Goal: Information Seeking & Learning: Check status

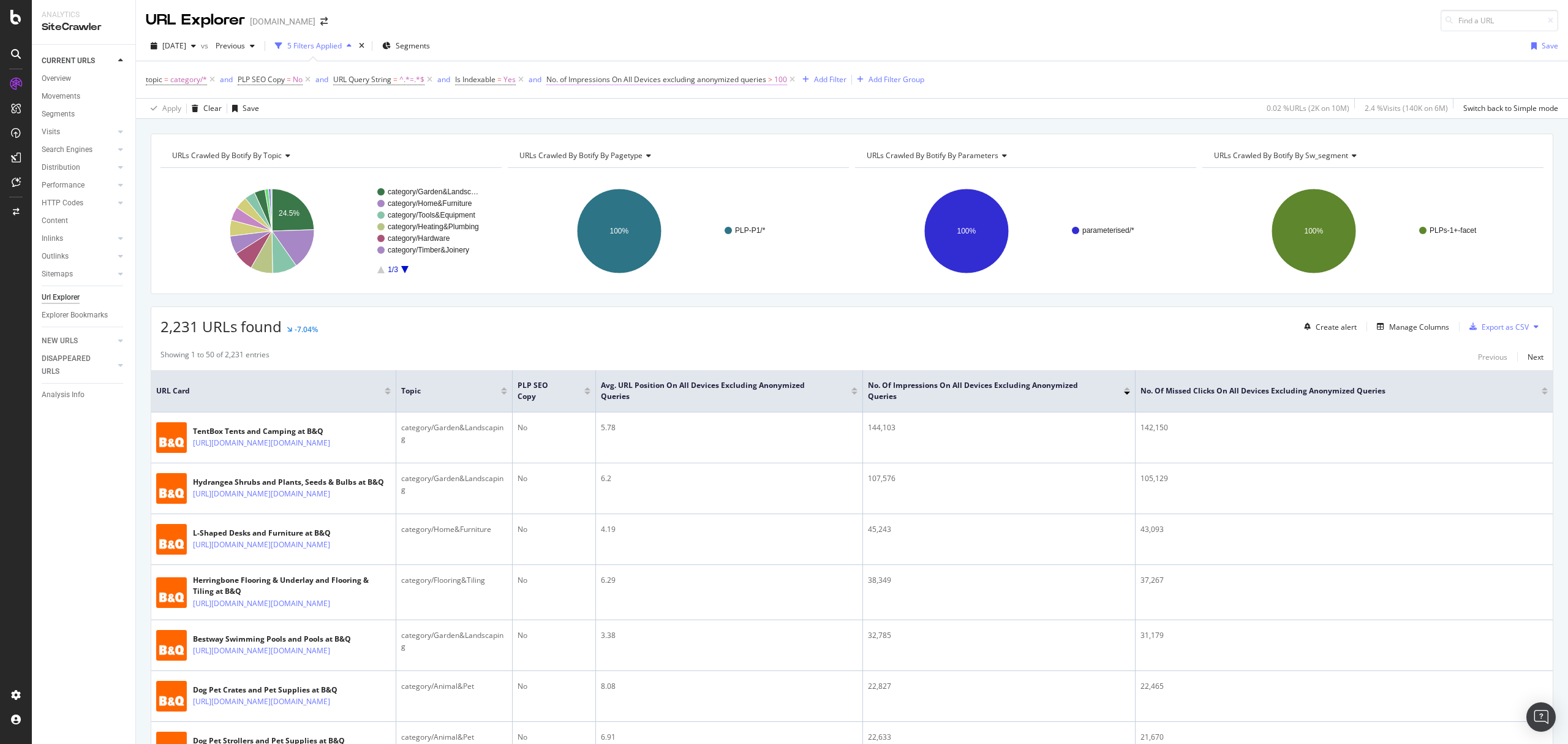
click at [687, 78] on span "No. of Impressions On All Devices excluding anonymized queries" at bounding box center [656, 80] width 220 height 10
click at [633, 195] on input "100" at bounding box center [626, 190] width 135 height 19
type input "1000"
click at [680, 214] on div "Apply" at bounding box center [683, 217] width 19 height 10
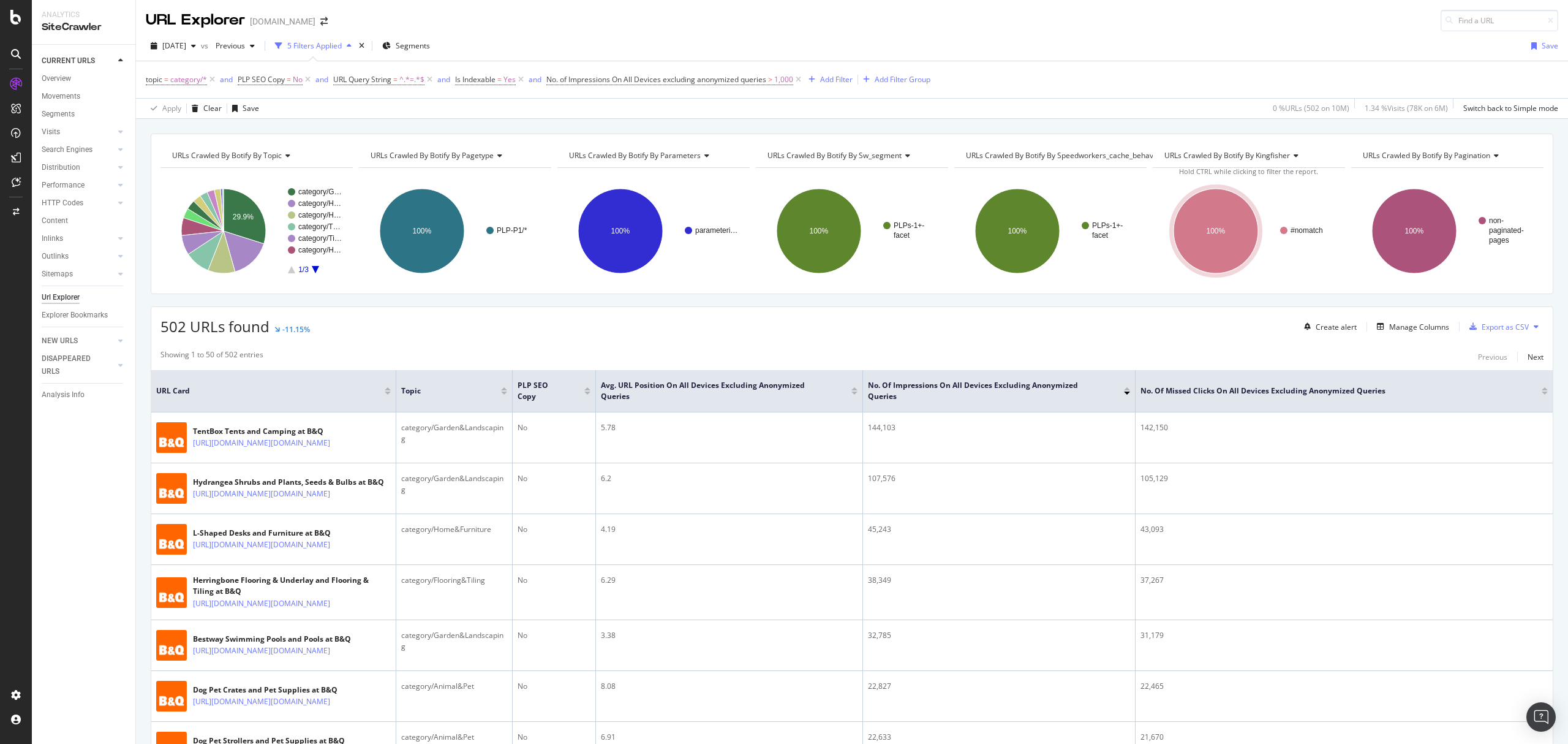
click at [772, 336] on div "502 URLs found -11.15% Create alert Manage Columns Export as CSV" at bounding box center [852, 322] width 1402 height 30
click at [719, 337] on div "502 URLs found -11.15% Create alert Manage Columns Export as CSV" at bounding box center [852, 322] width 1402 height 30
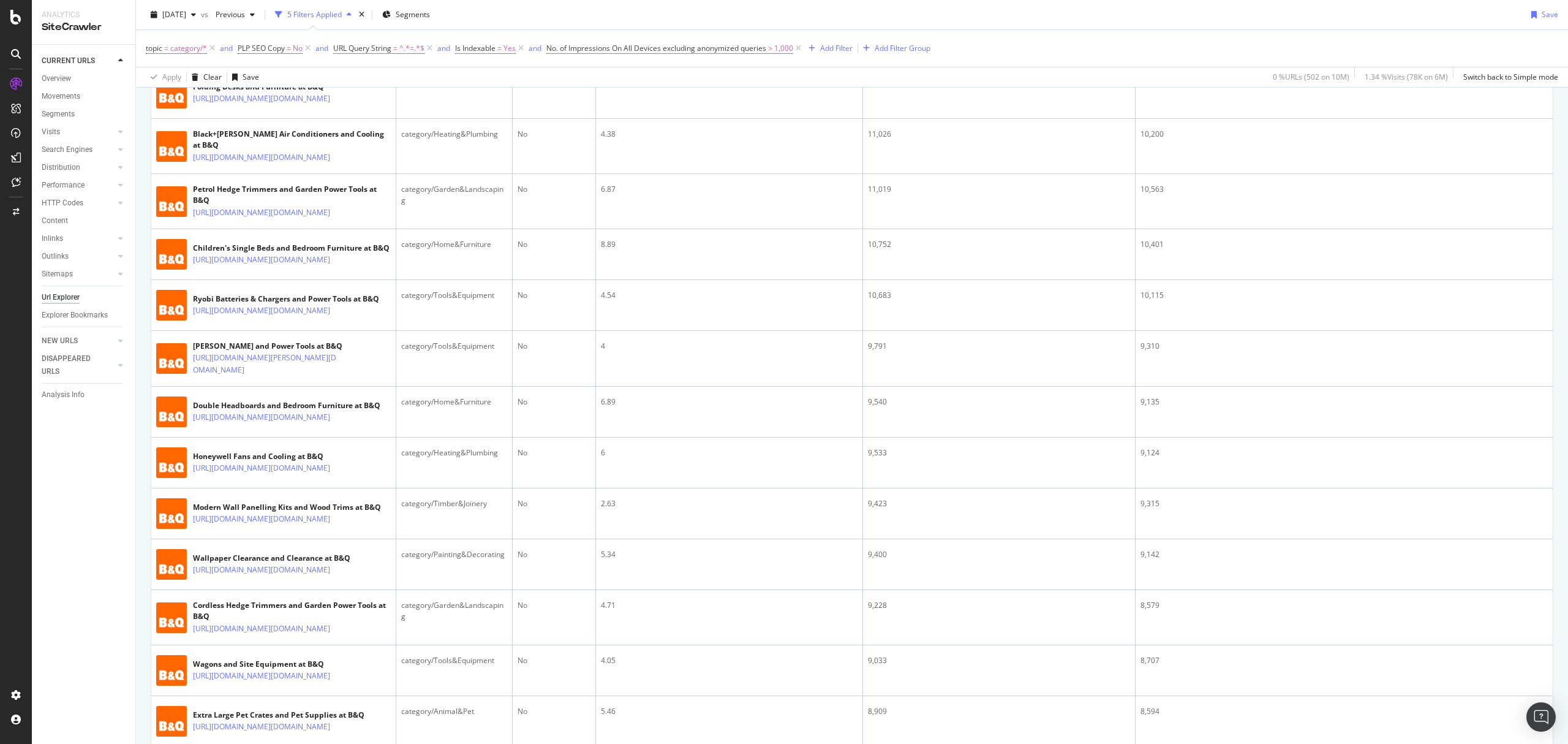
scroll to position [2264, 0]
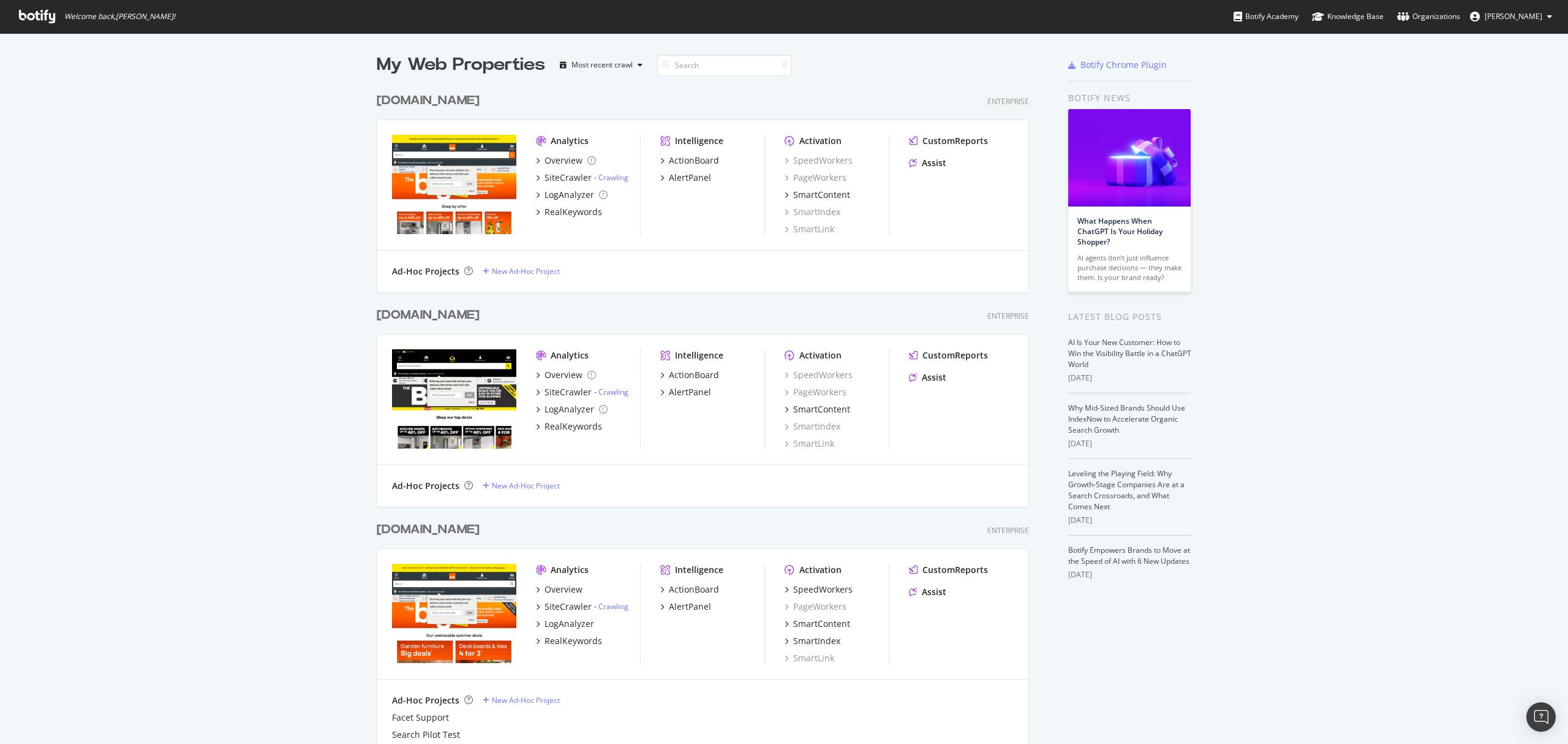
scroll to position [732, 1543]
click at [564, 604] on div "SiteCrawler" at bounding box center [568, 607] width 47 height 12
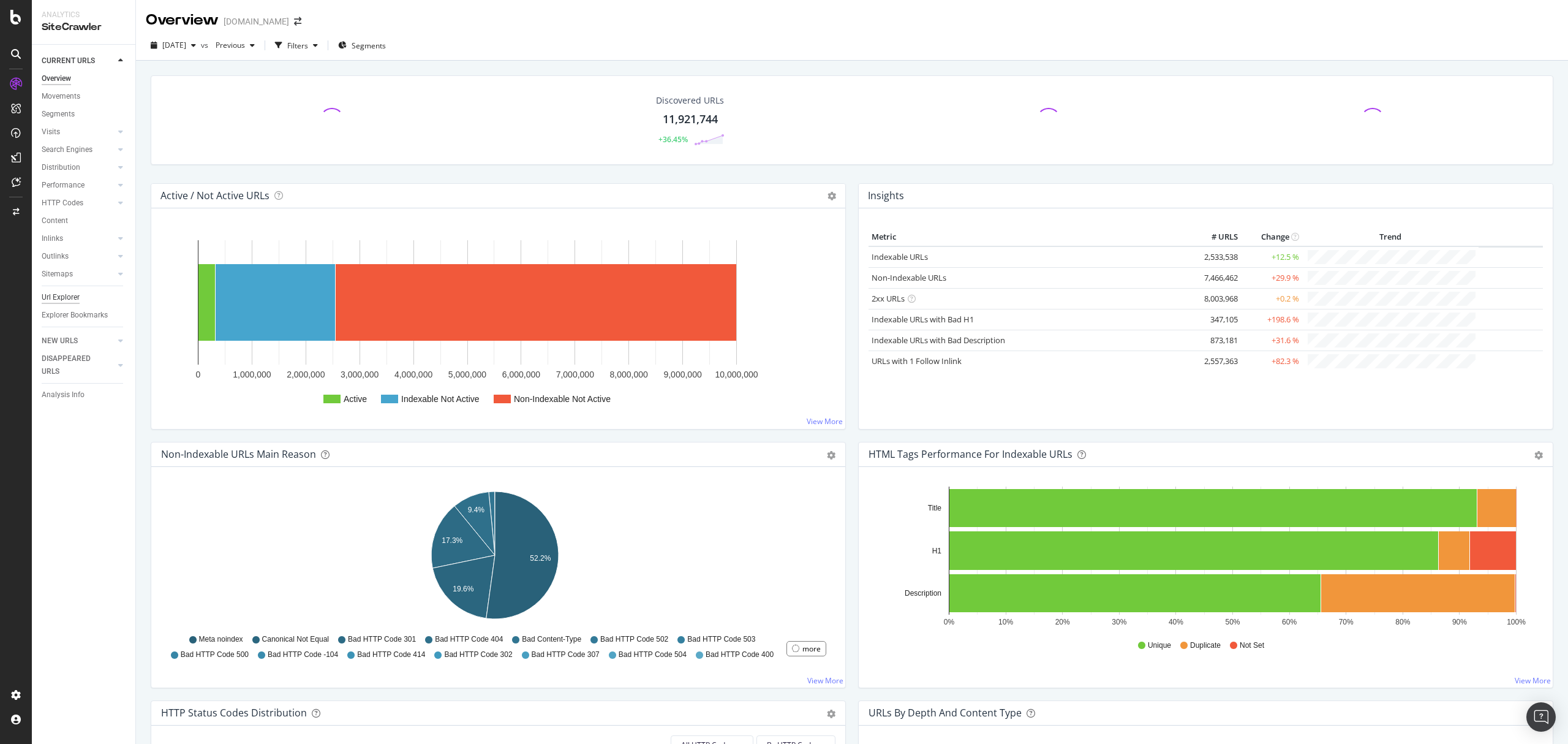
click at [72, 297] on div "Url Explorer" at bounding box center [60, 298] width 38 height 13
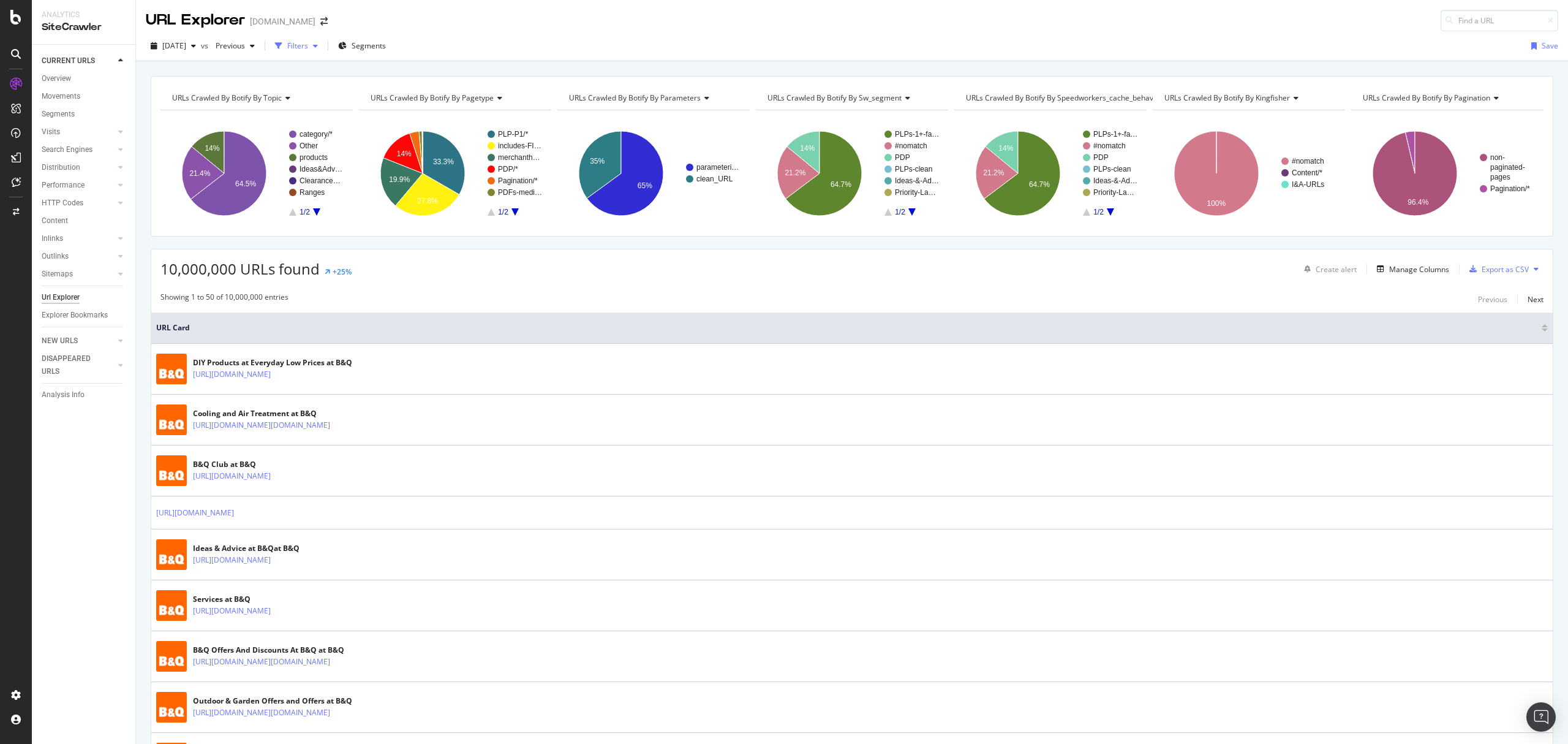
click at [308, 51] on div "Filters" at bounding box center [298, 45] width 21 height 10
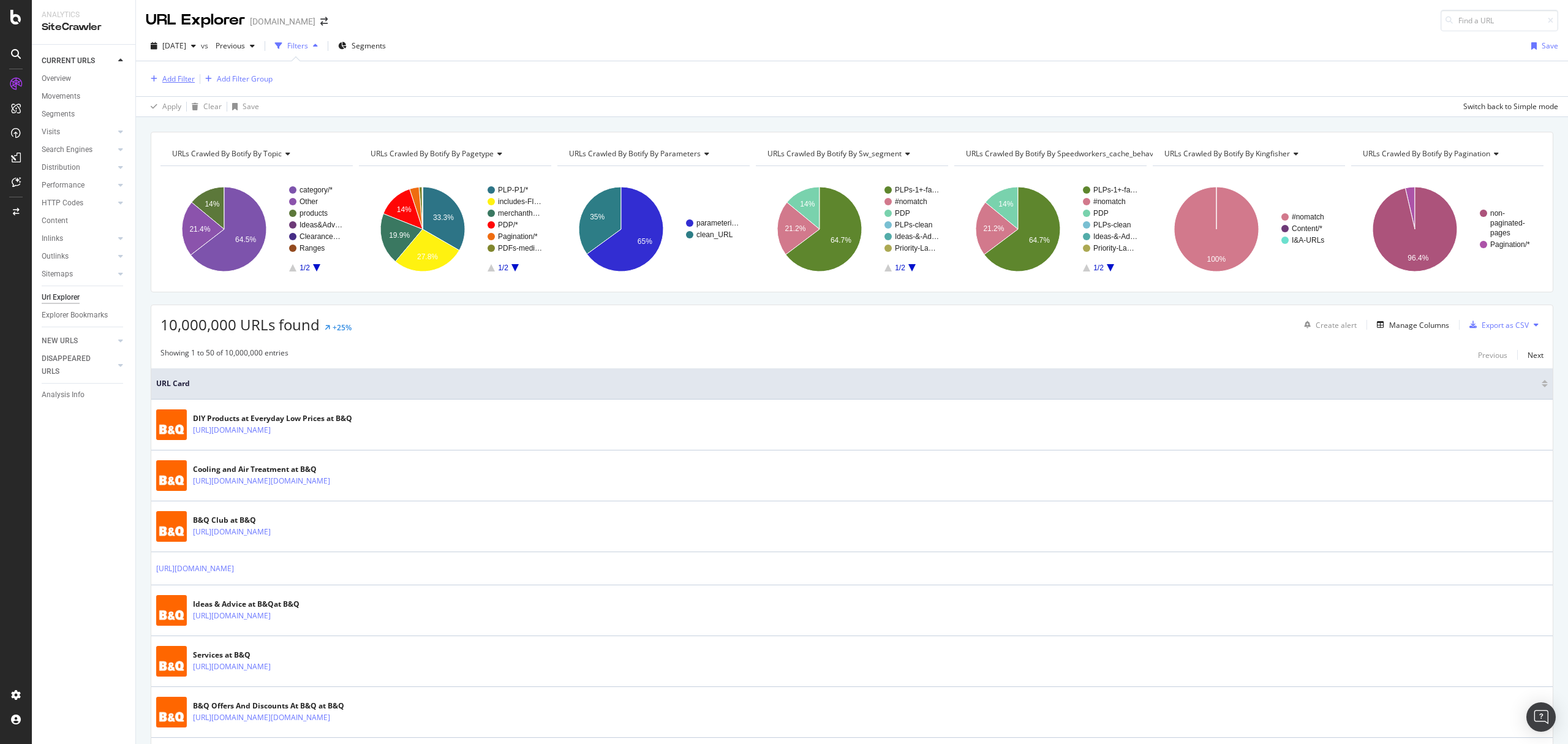
click at [190, 86] on button "Add Filter" at bounding box center [170, 79] width 49 height 15
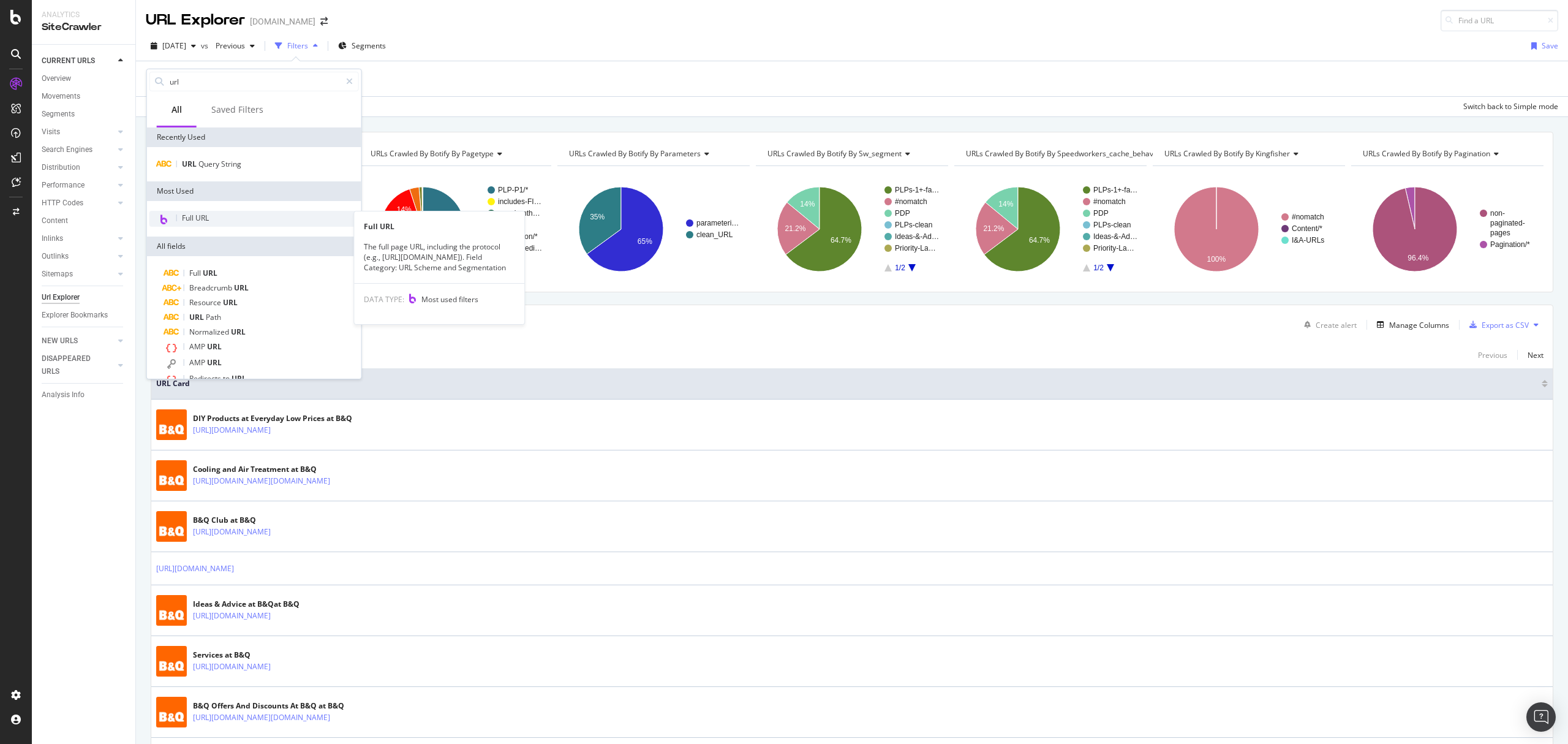
type input "url"
click at [206, 214] on span "Full URL" at bounding box center [195, 218] width 27 height 10
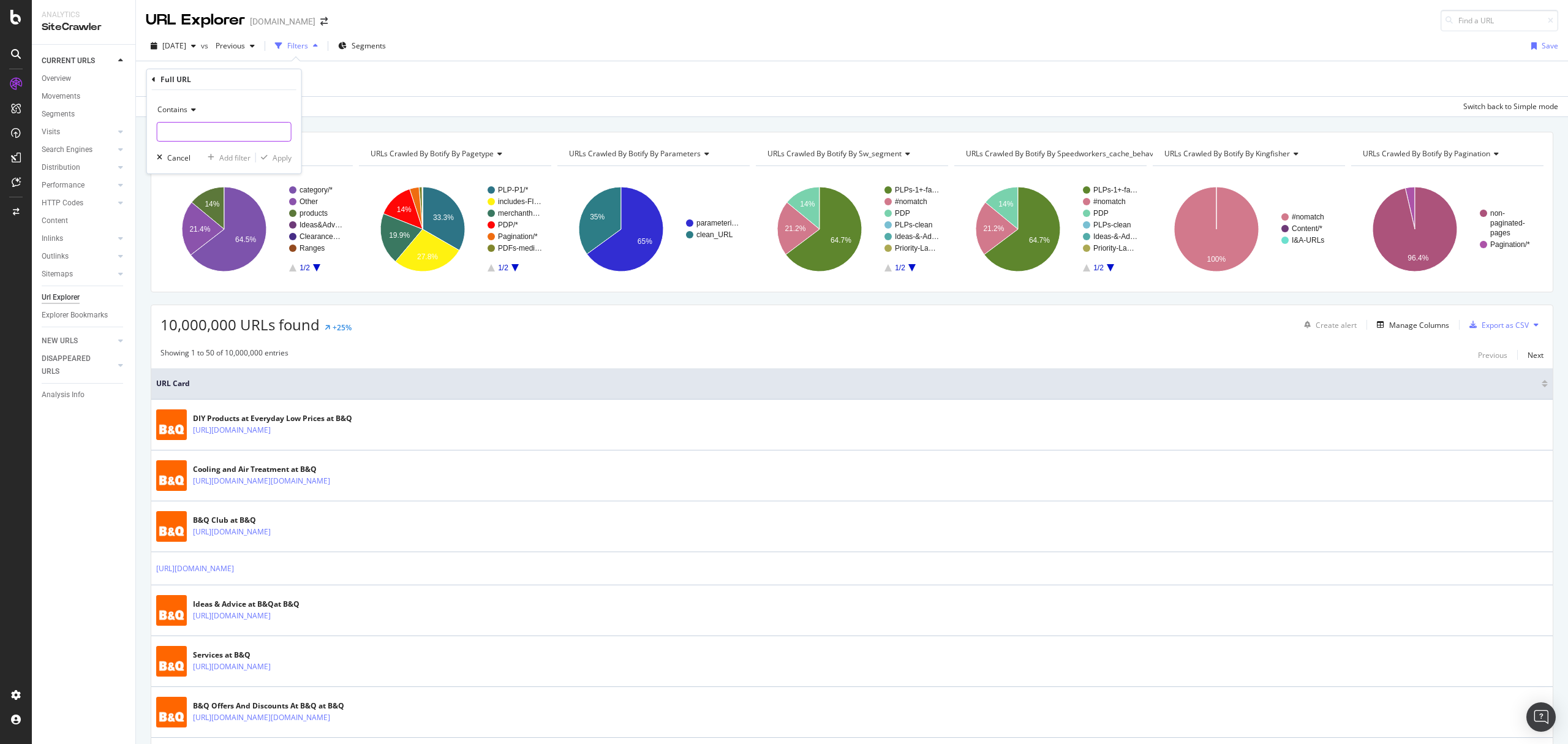
click at [221, 126] on input "text" at bounding box center [224, 131] width 133 height 19
paste input "/electrical-security/door-bells-intercoms/door-bells.cat?Brand=Ring"
type input "/electrical-security/door-bells-intercoms/door-bells.cat?Brand=Ring"
click at [285, 153] on div "Apply" at bounding box center [282, 158] width 19 height 10
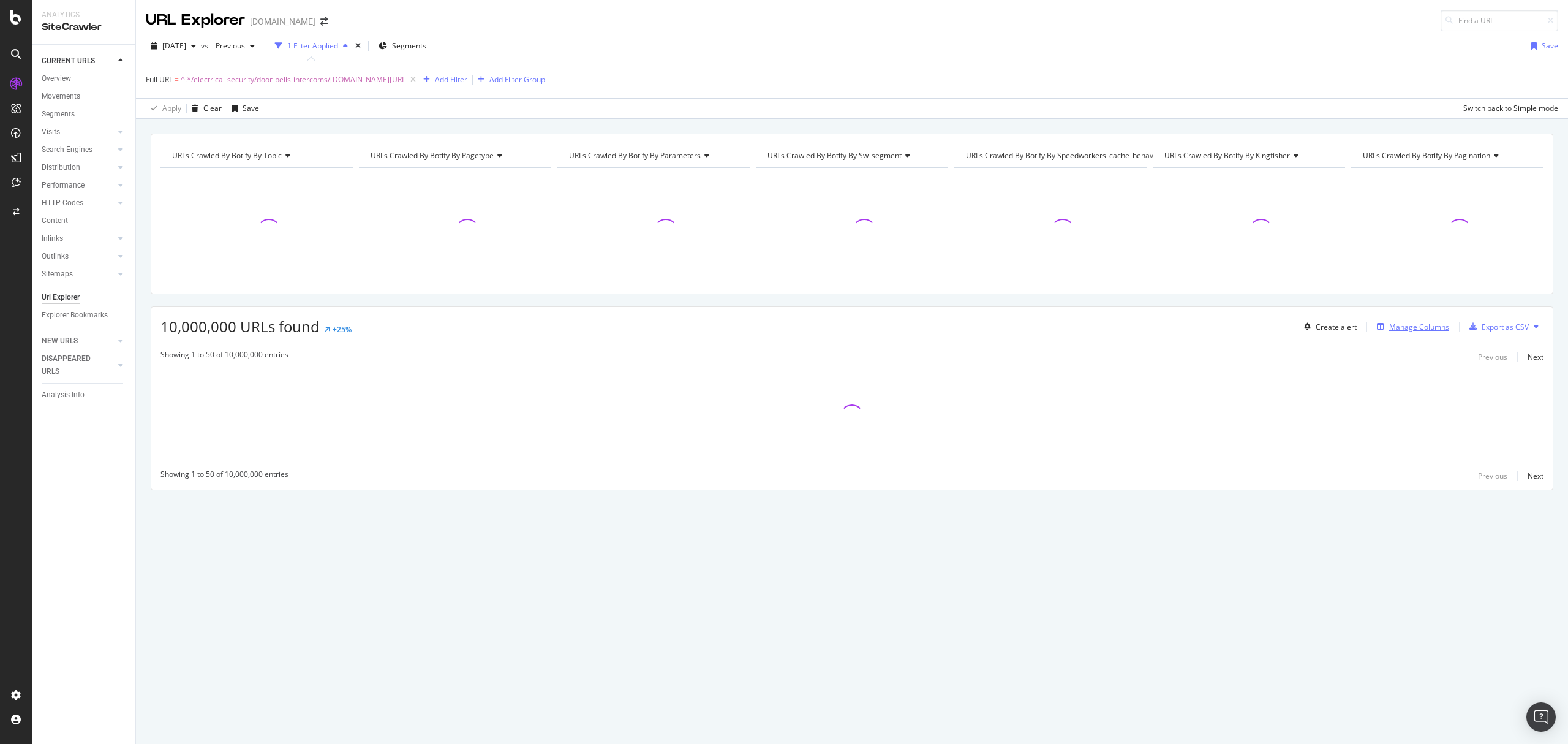
click at [1406, 328] on div "Manage Columns" at bounding box center [1419, 327] width 60 height 10
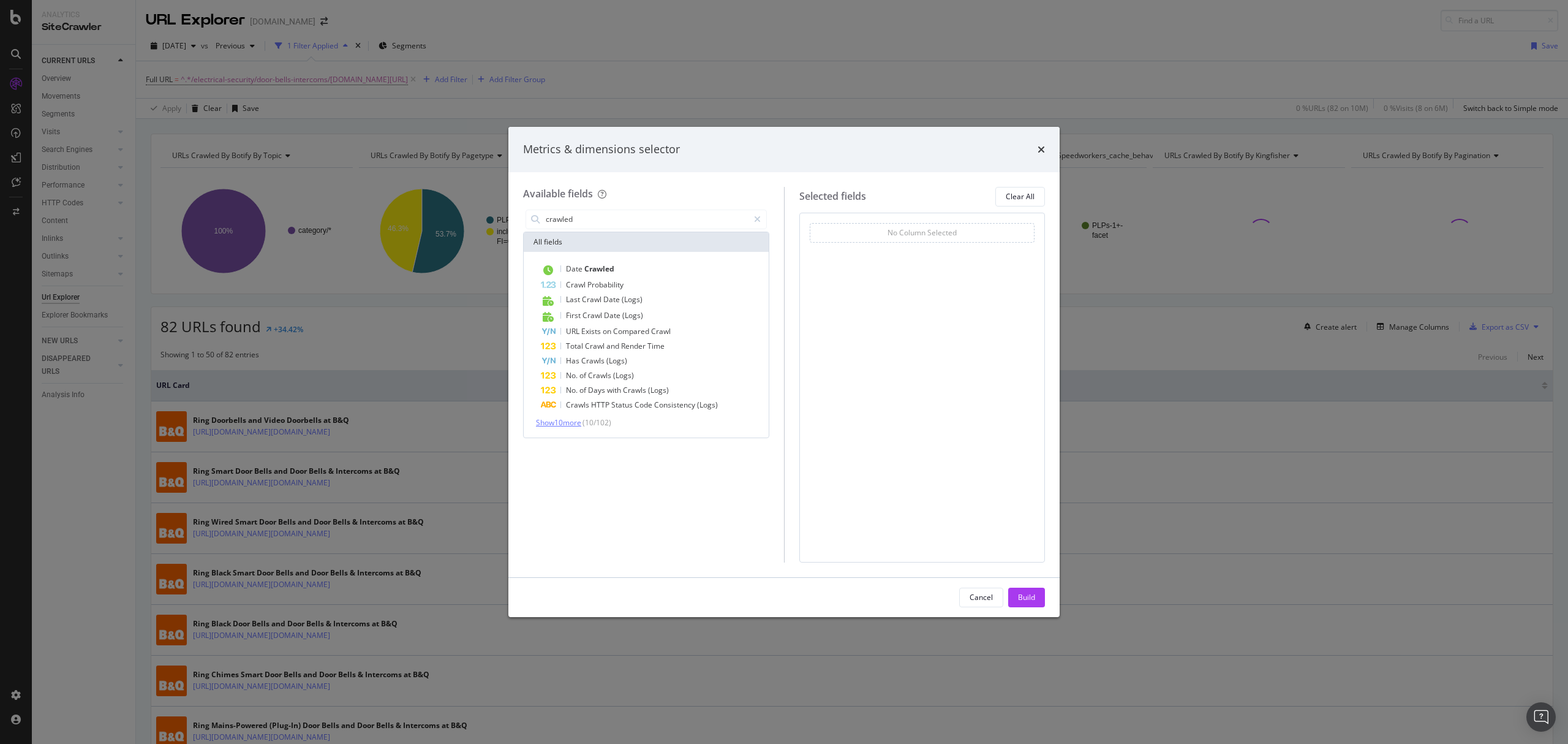
type input "crawled"
click at [573, 420] on span "Show 10 more" at bounding box center [558, 423] width 45 height 10
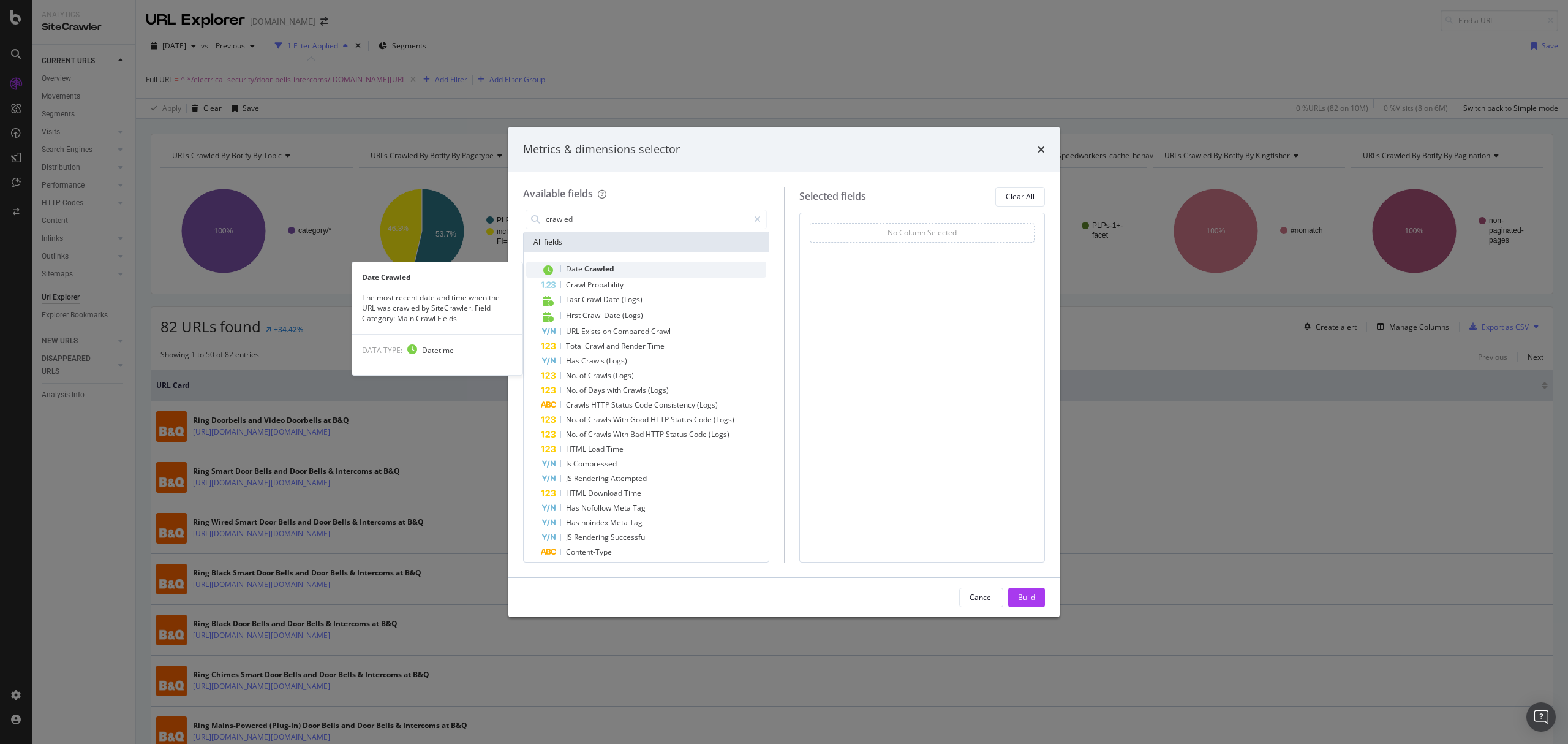
click at [603, 271] on span "Crawled" at bounding box center [599, 269] width 30 height 10
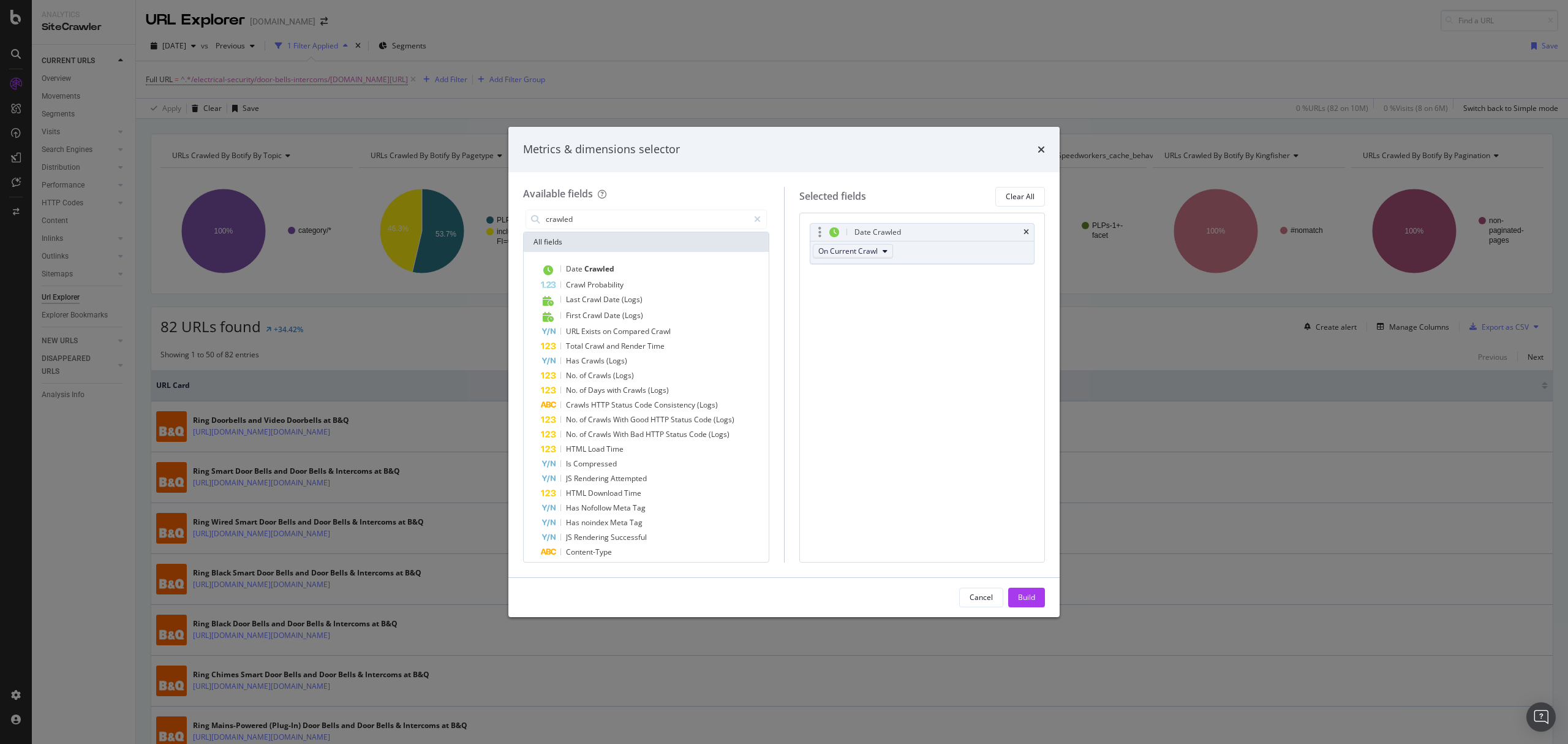
click at [868, 251] on span "On Current Crawl" at bounding box center [848, 251] width 60 height 10
click at [879, 250] on button "On Current Crawl" at bounding box center [853, 251] width 80 height 15
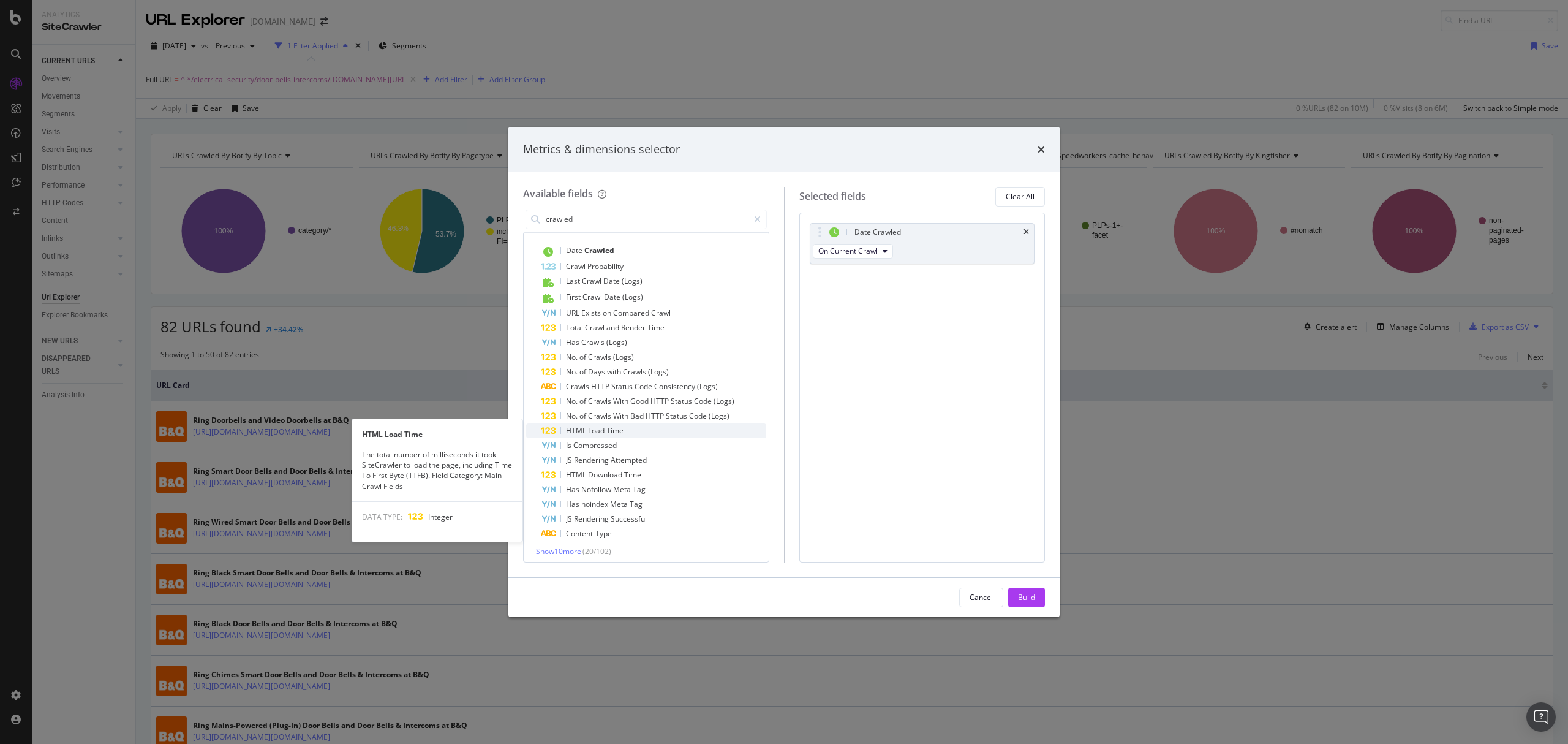
scroll to position [23, 0]
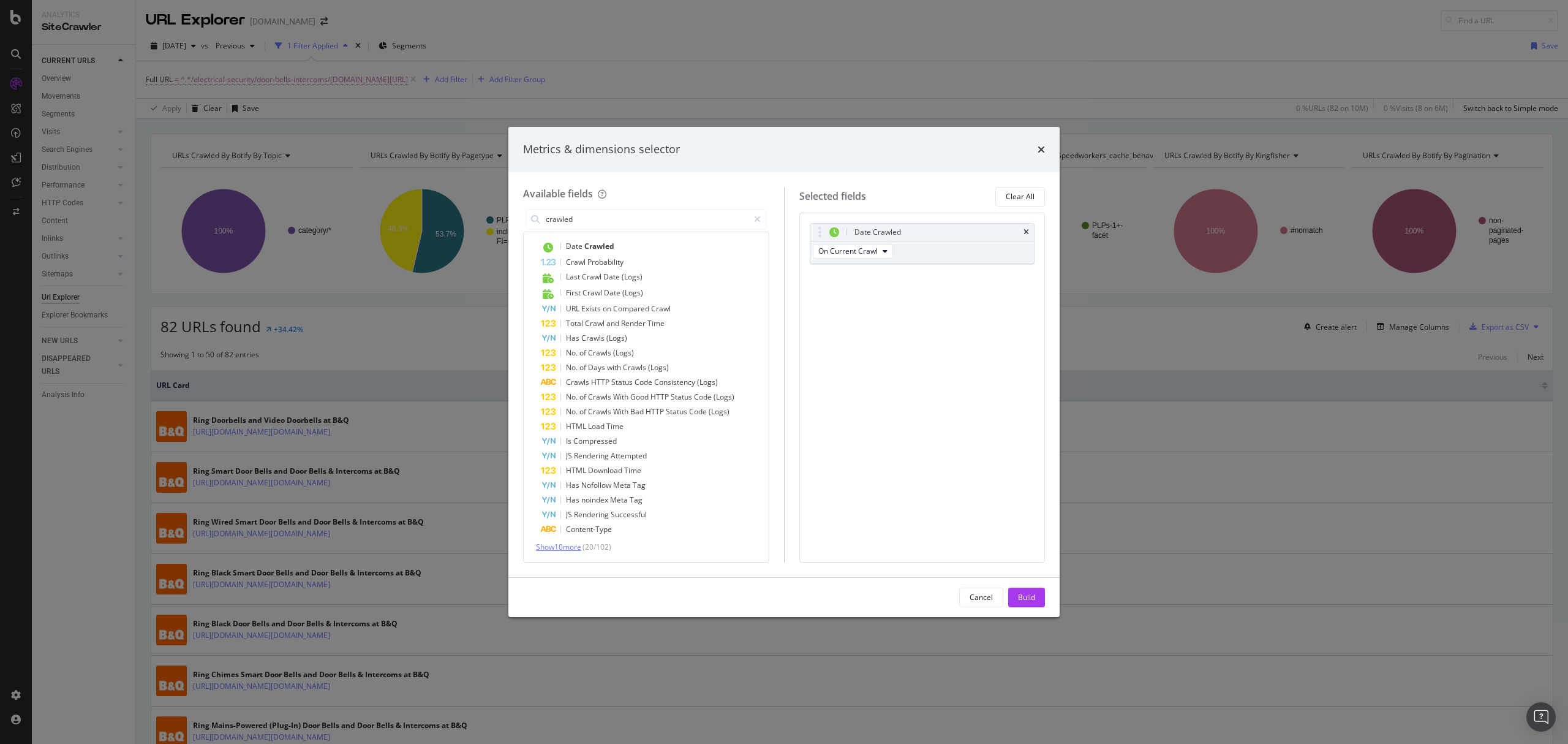
click at [571, 543] on span "Show 10 more" at bounding box center [558, 547] width 45 height 10
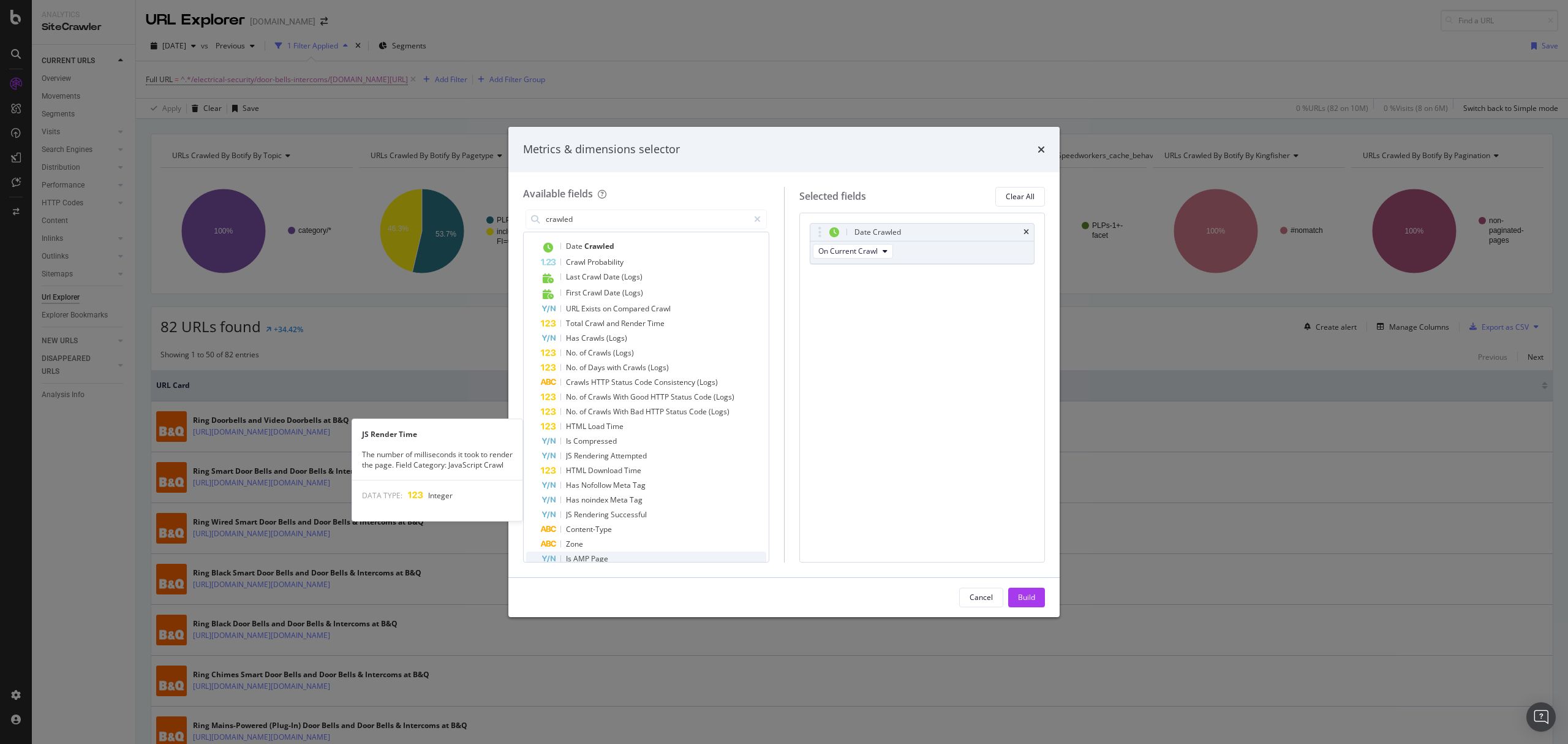
scroll to position [170, 0]
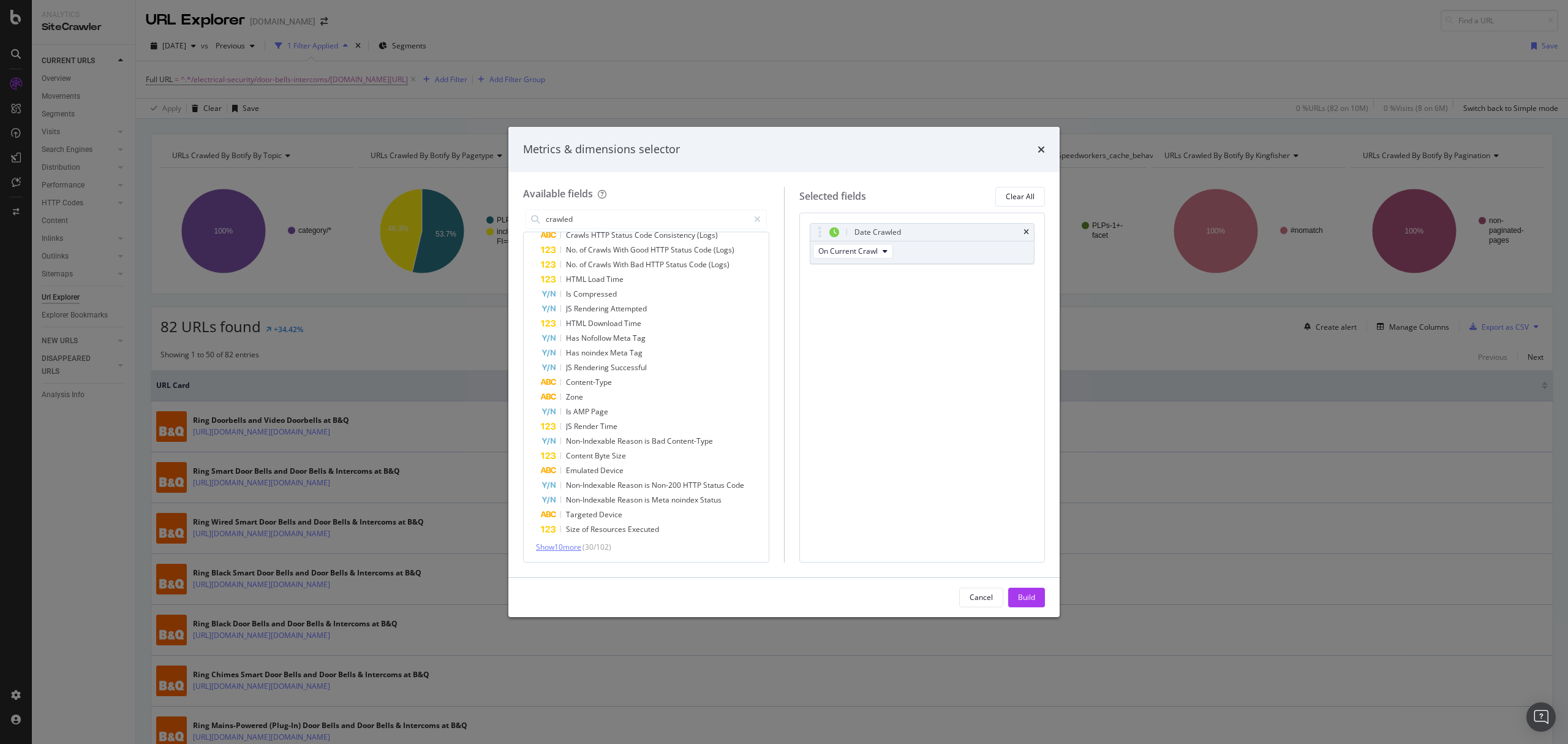
click at [571, 549] on span "Show 10 more" at bounding box center [558, 547] width 45 height 10
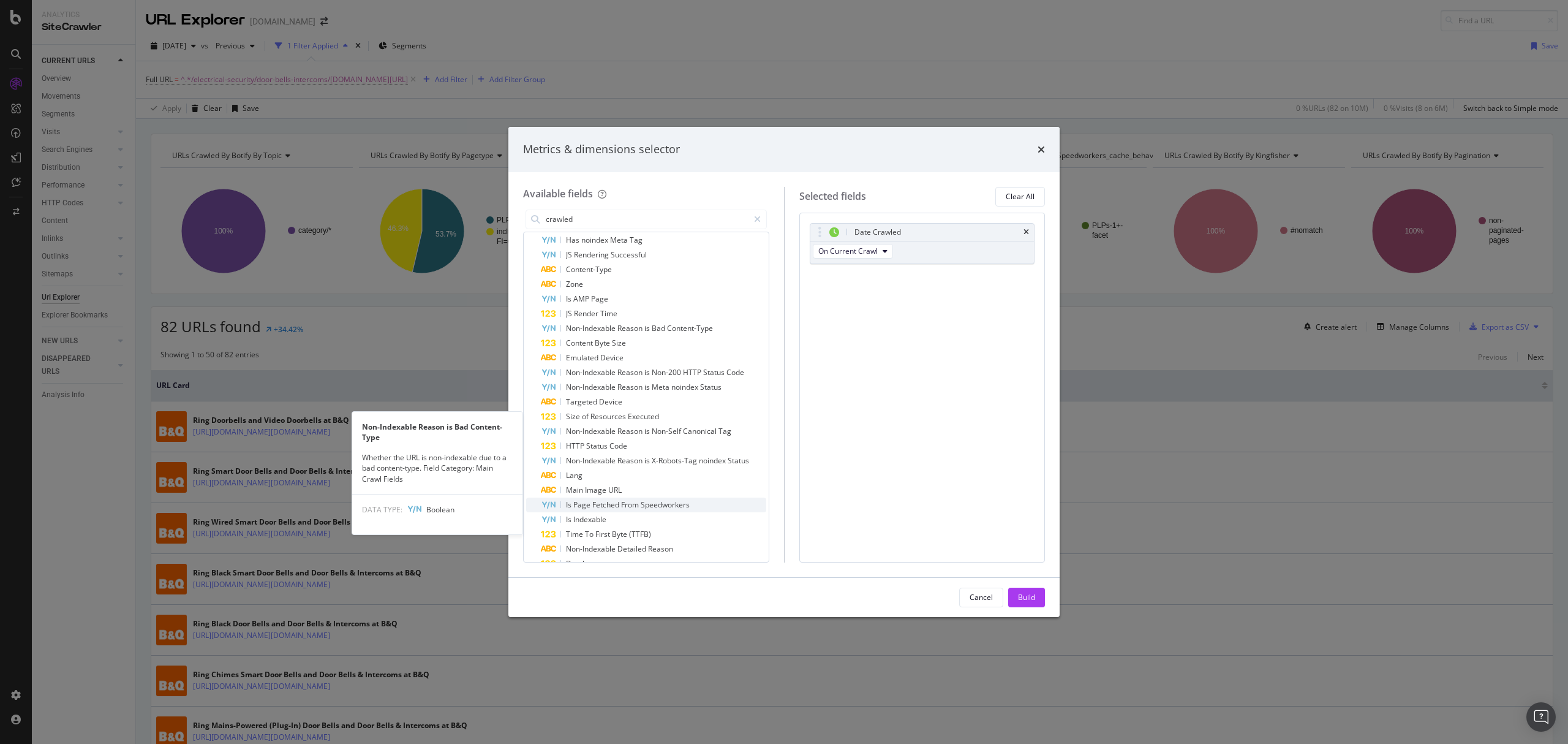
scroll to position [317, 0]
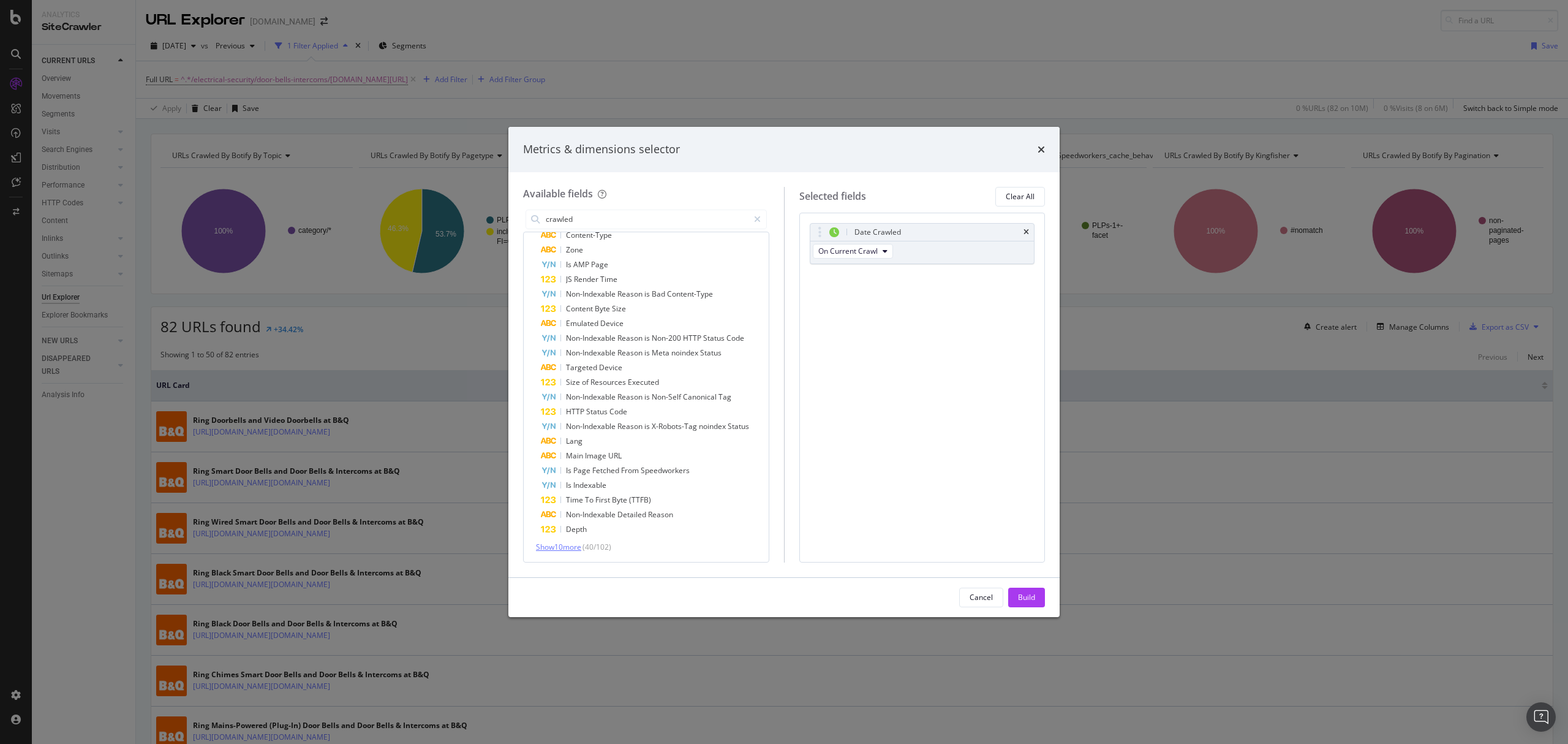
click at [576, 548] on span "Show 10 more" at bounding box center [558, 547] width 45 height 10
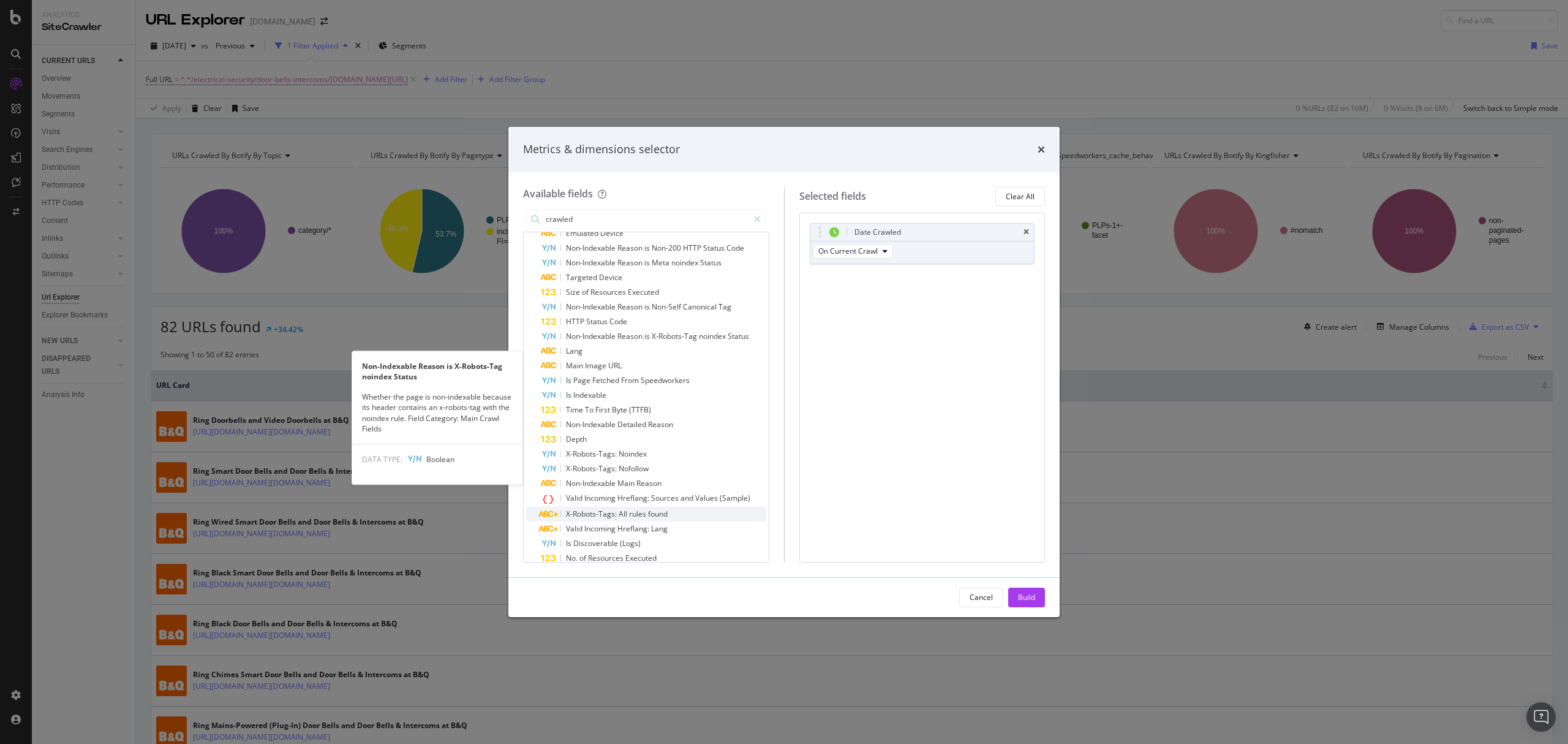
scroll to position [465, 0]
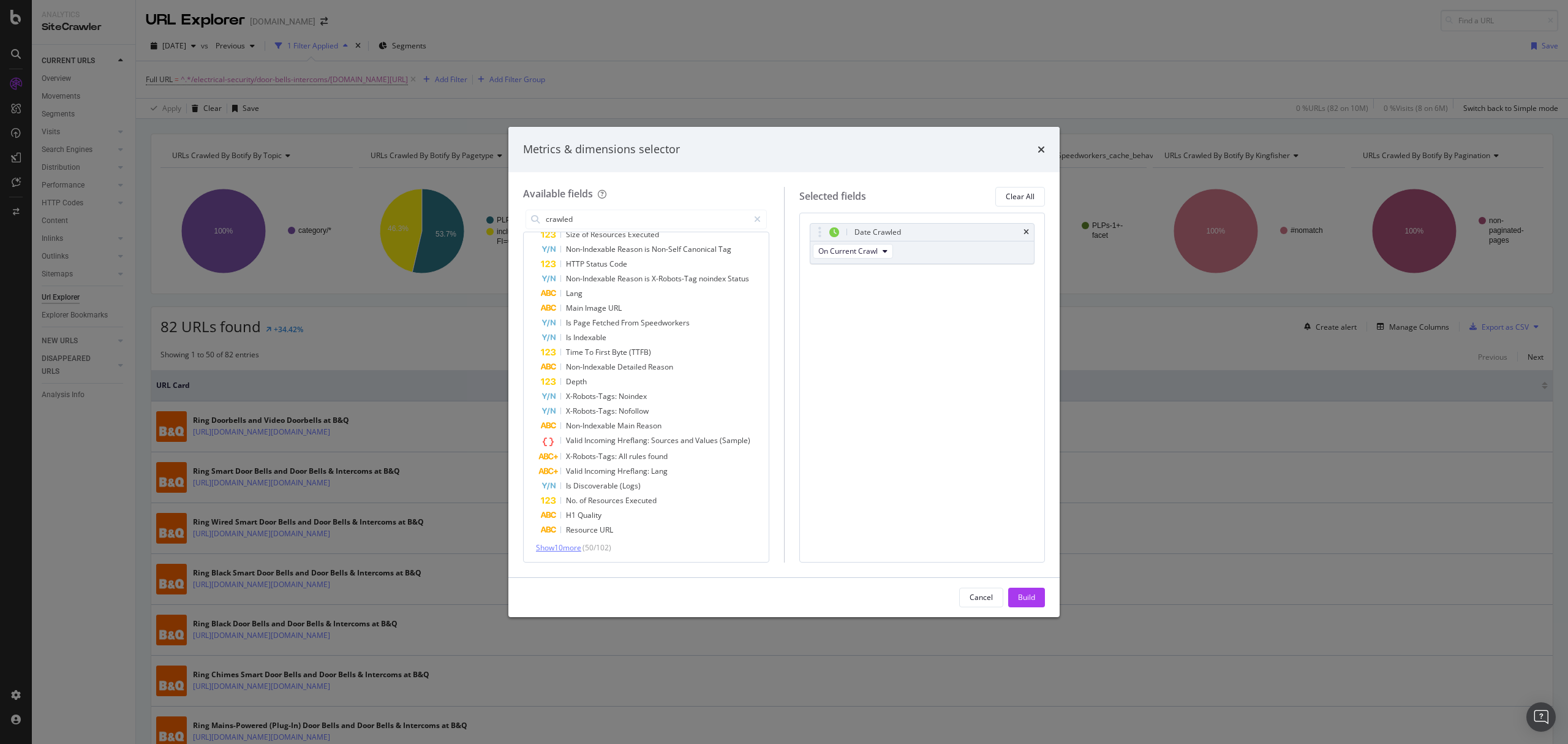
click at [575, 545] on span "Show 10 more" at bounding box center [558, 548] width 45 height 10
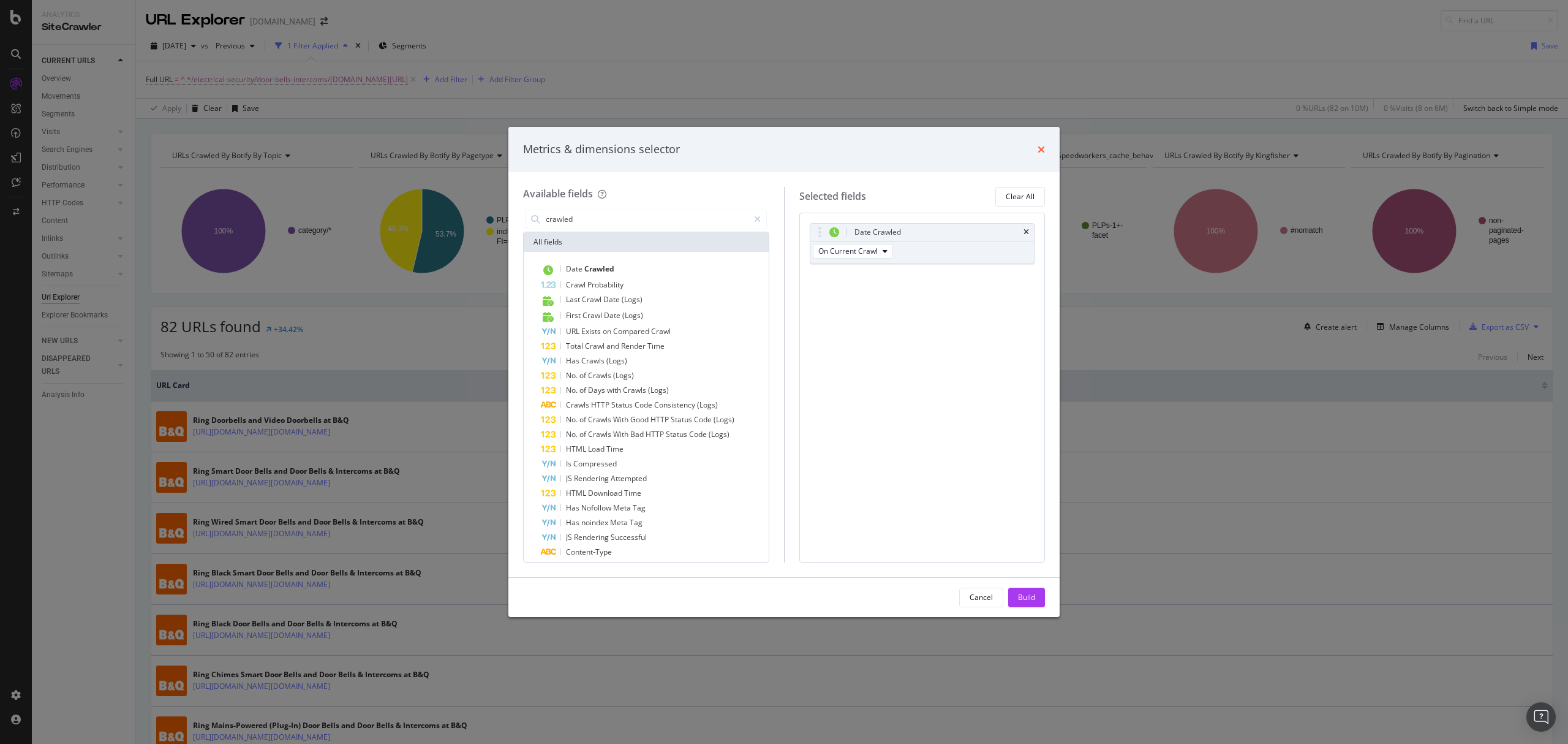
click at [1039, 151] on icon "times" at bounding box center [1041, 149] width 7 height 10
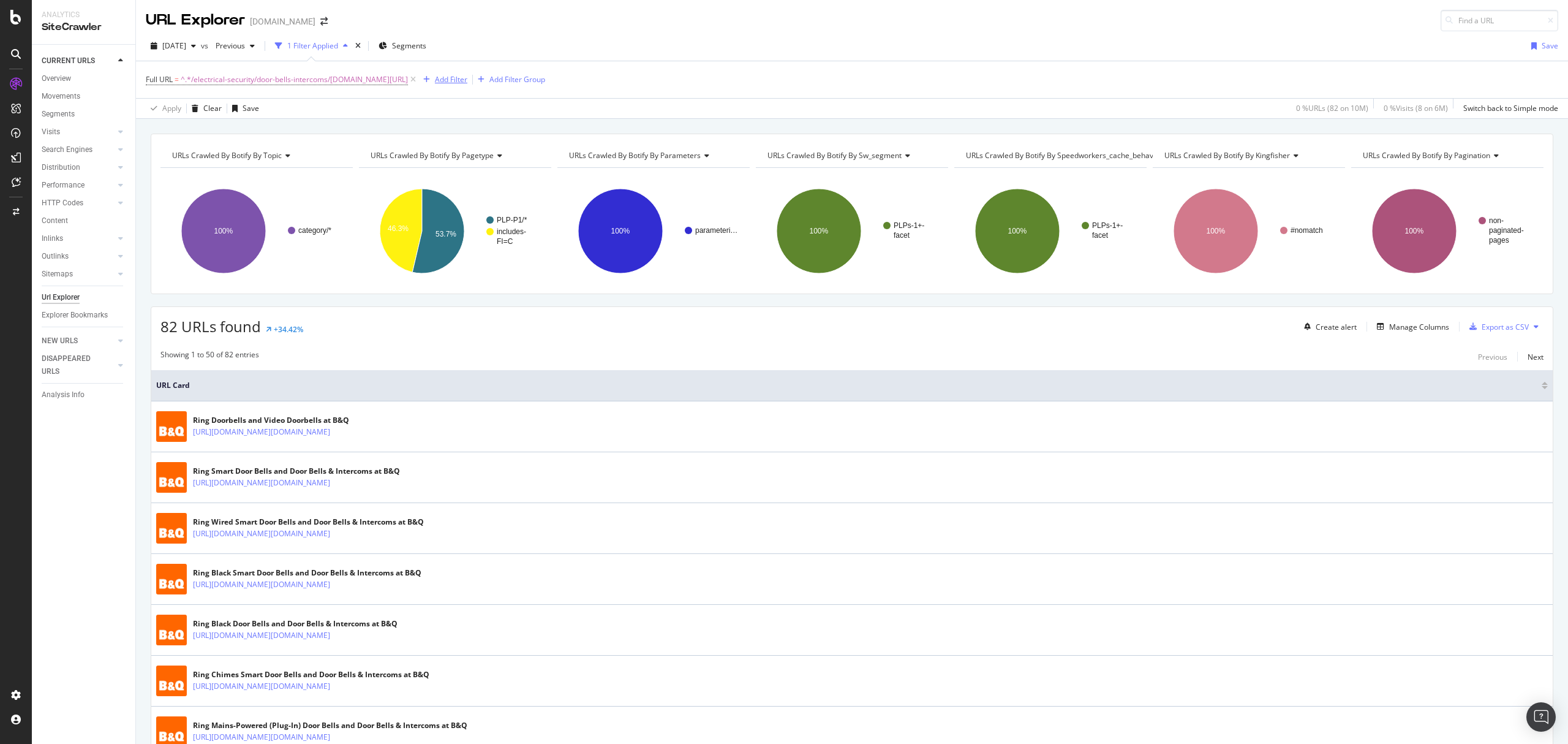
click at [466, 82] on div "Add Filter" at bounding box center [451, 80] width 32 height 10
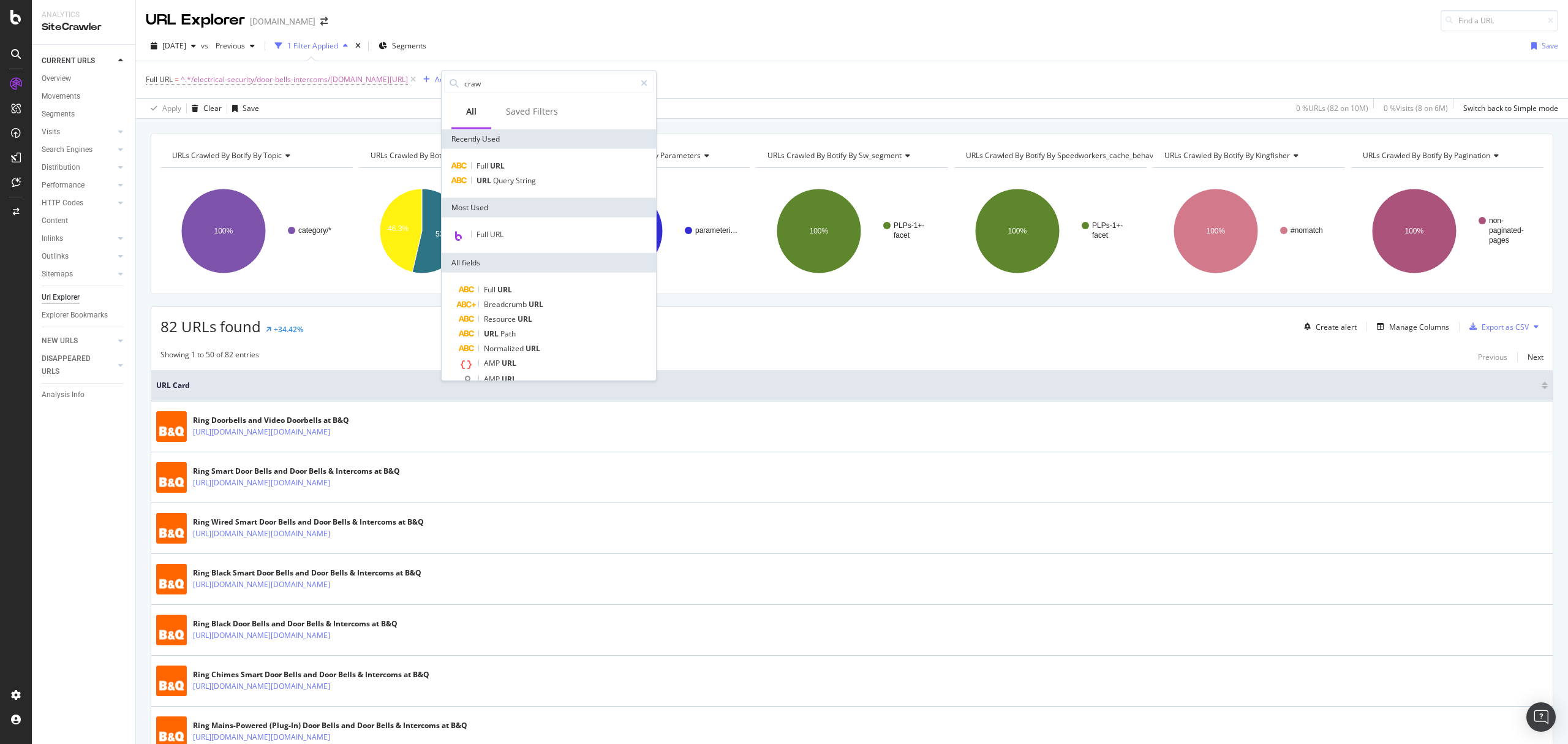
type input "crawl"
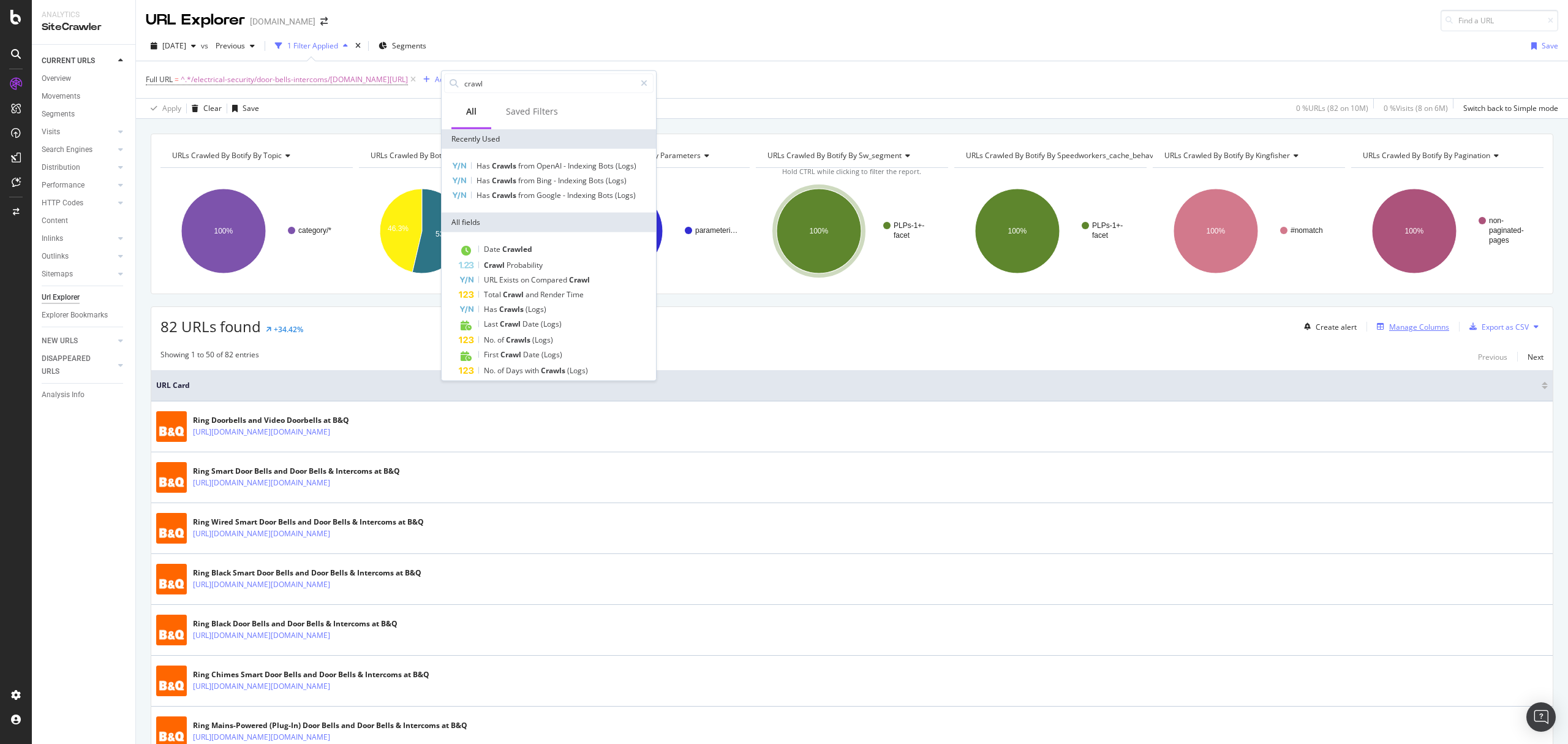
click at [1428, 327] on div "Manage Columns" at bounding box center [1419, 327] width 60 height 10
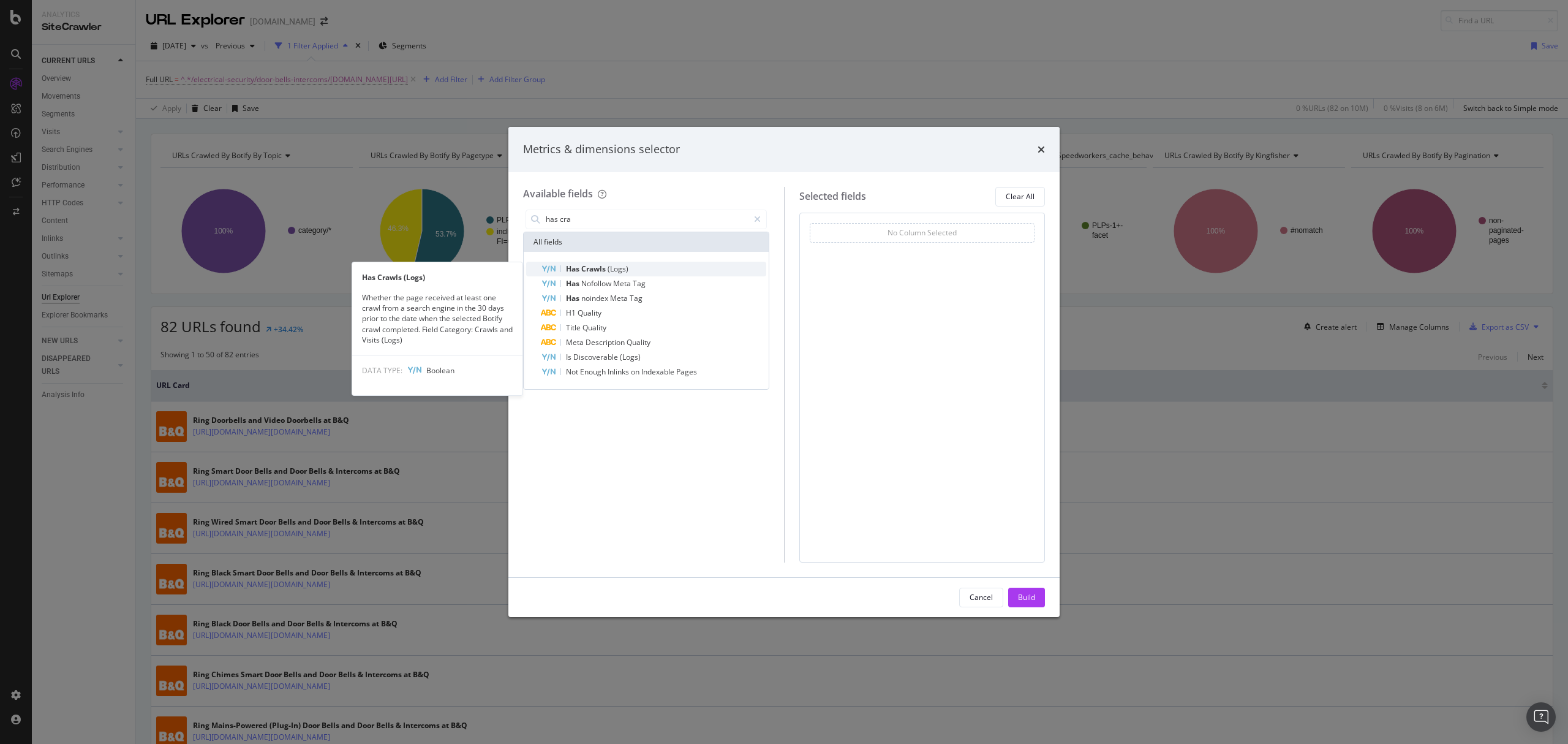
type input "has cra"
click at [616, 264] on span "(Logs)" at bounding box center [618, 269] width 21 height 10
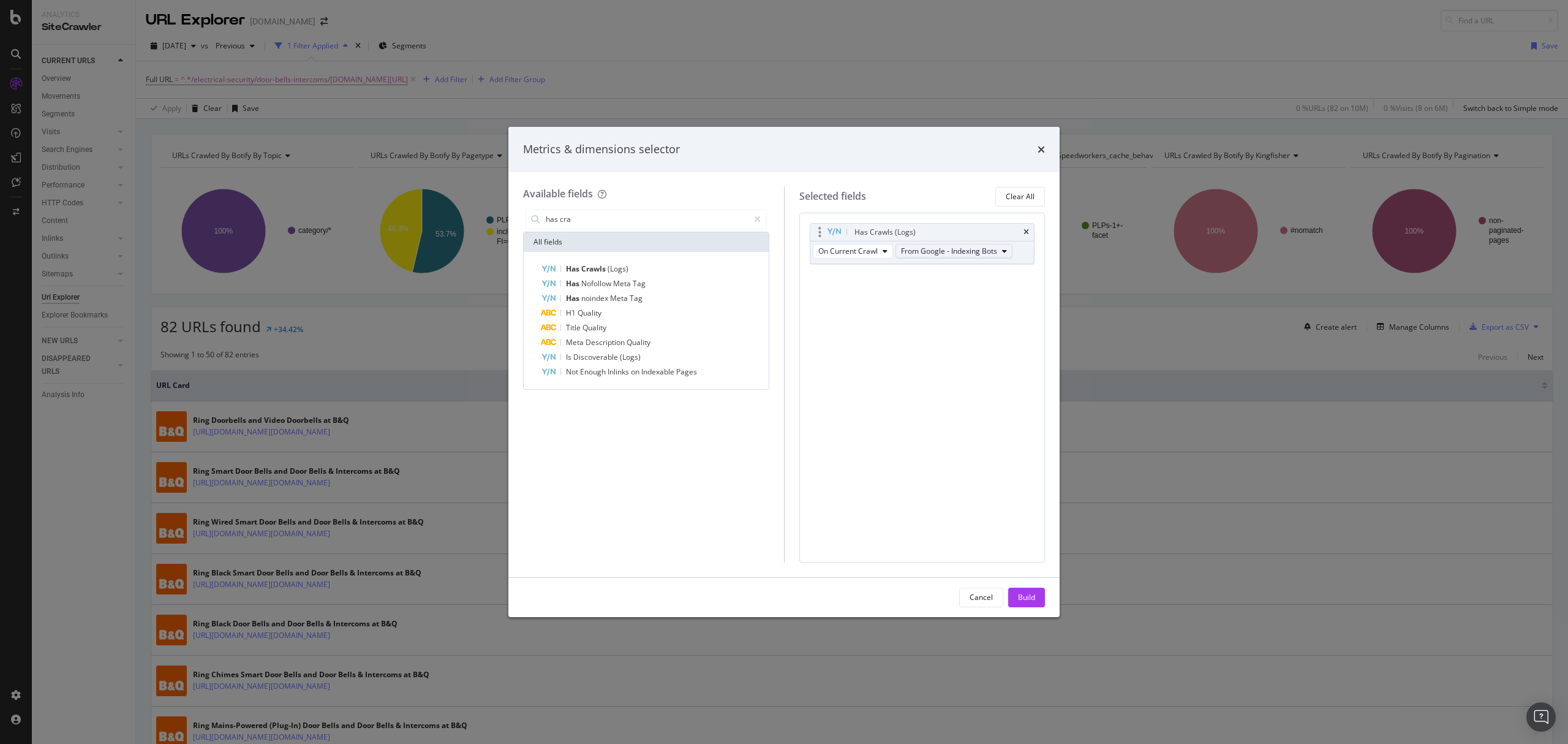
click at [925, 254] on span "From Google - Indexing Bots" at bounding box center [949, 251] width 96 height 10
click at [983, 325] on span "From Bing - Indexing Bots" at bounding box center [965, 324] width 117 height 11
click at [1032, 596] on div "Build" at bounding box center [1026, 597] width 17 height 10
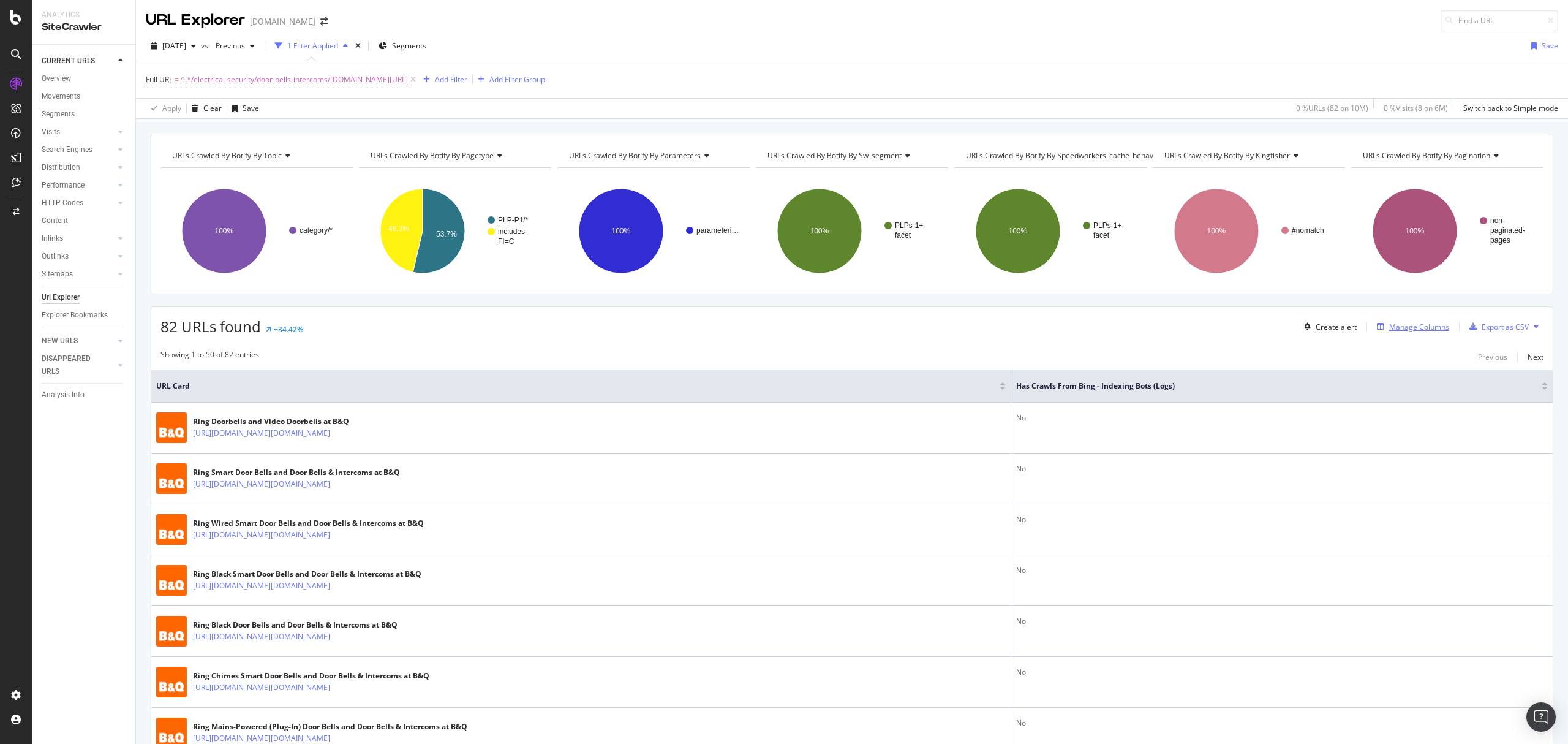
click at [1397, 329] on div "Manage Columns" at bounding box center [1419, 327] width 60 height 10
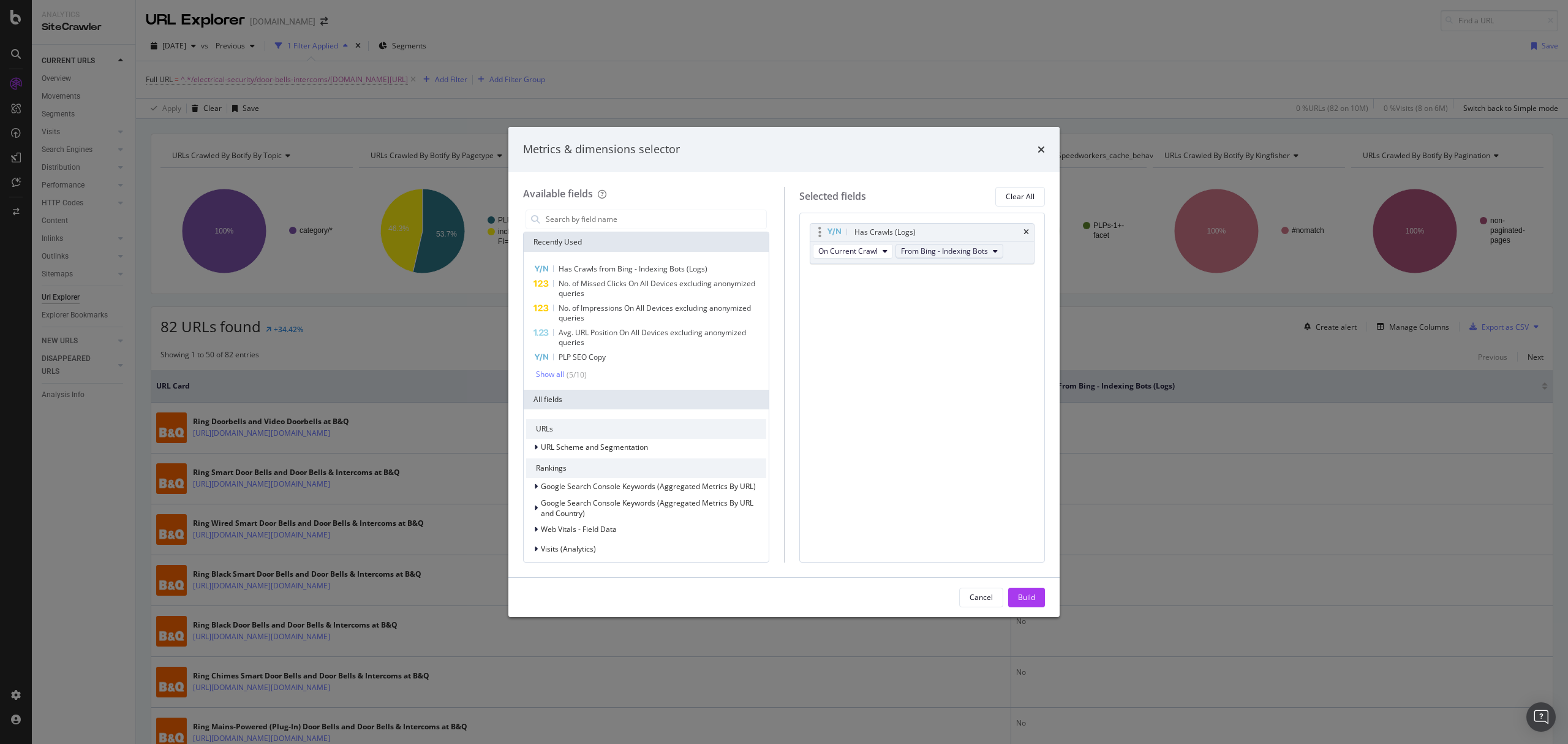
click at [969, 253] on span "From Bing - Indexing Bots" at bounding box center [944, 251] width 87 height 10
click at [984, 346] on span "From Bing Search" at bounding box center [965, 350] width 117 height 11
click at [1032, 599] on div "Build" at bounding box center [1026, 597] width 17 height 10
